Goal: Information Seeking & Learning: Learn about a topic

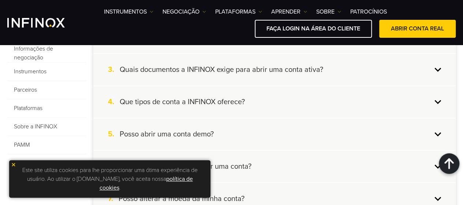
scroll to position [269, 0]
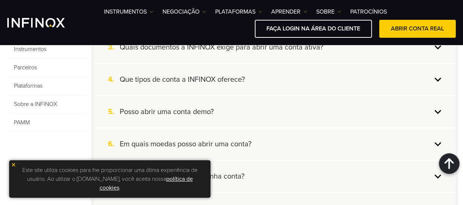
click at [435, 79] on div "4. Que tipos de conta a INFINOX oferece?" at bounding box center [274, 79] width 362 height 31
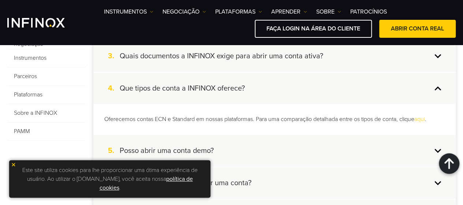
scroll to position [268, 0]
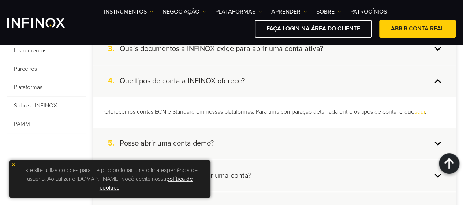
click at [424, 110] on font "aqui" at bounding box center [419, 111] width 11 height 7
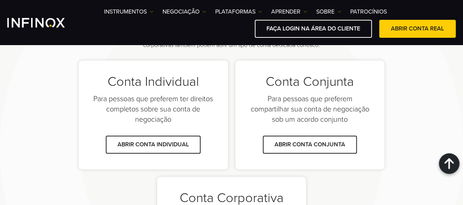
scroll to position [539, 0]
